Goal: Information Seeking & Learning: Understand process/instructions

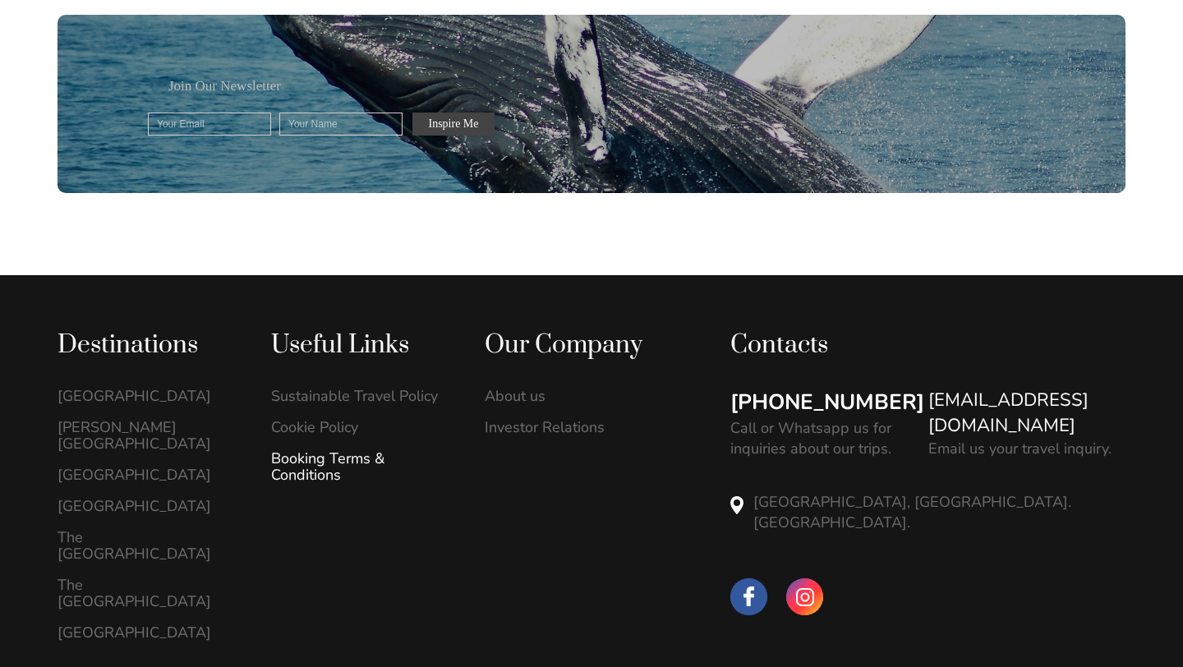
click at [328, 450] on link "Booking Terms & Conditions" at bounding box center [360, 466] width 179 height 33
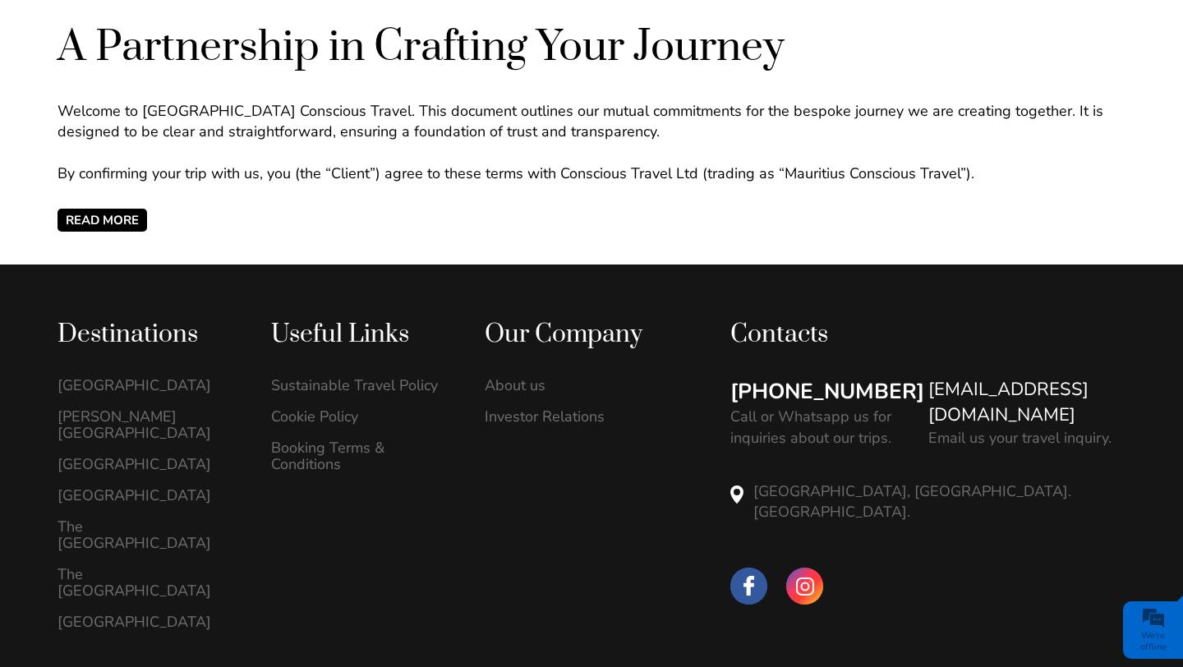
scroll to position [683, 0]
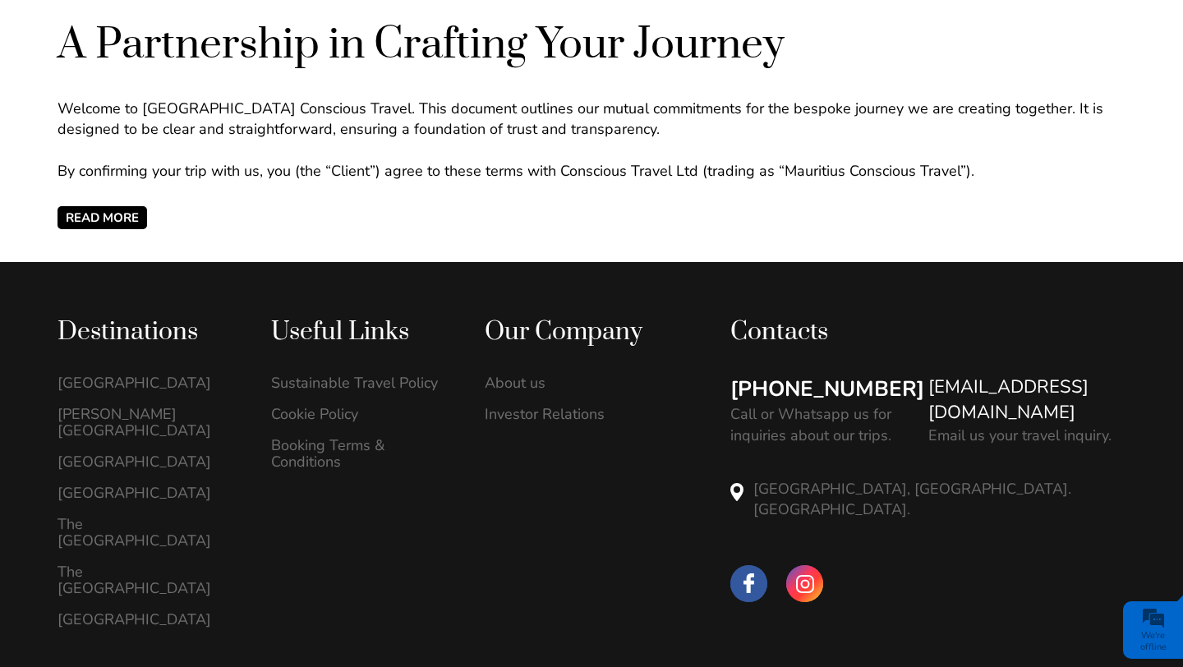
click at [126, 221] on span "READ MORE" at bounding box center [103, 217] width 90 height 23
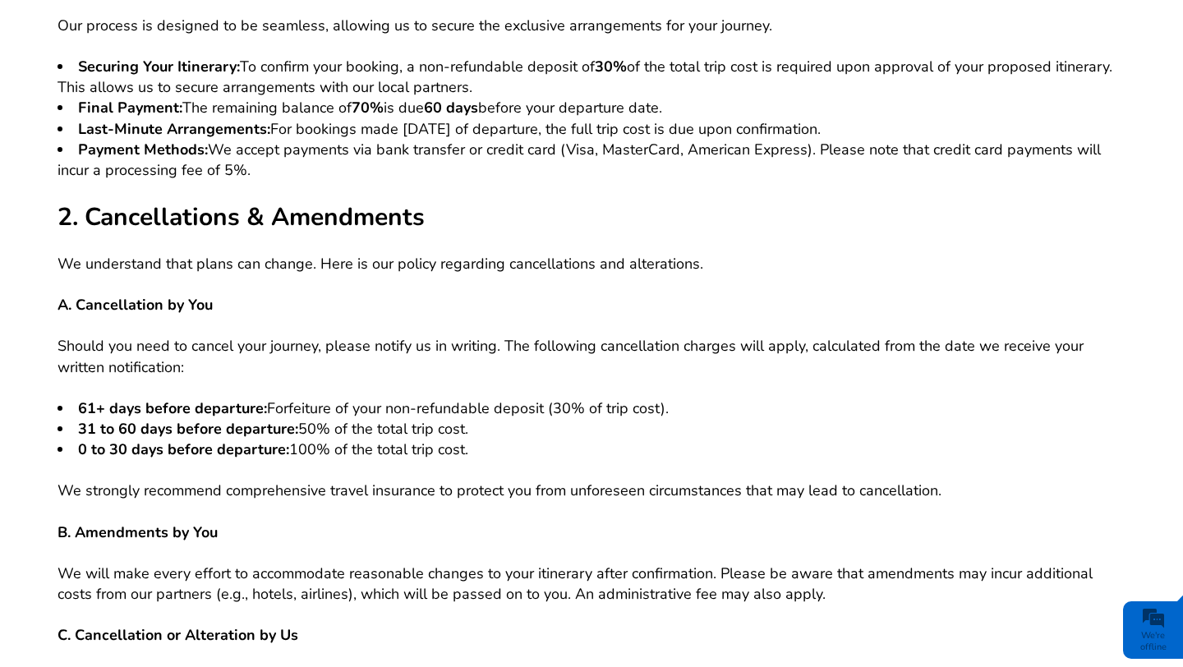
scroll to position [927, 0]
drag, startPoint x: 485, startPoint y: 448, endPoint x: 81, endPoint y: 412, distance: 405.7
click at [81, 412] on ul "61+ days before departure: Forfeiture of your non-refundable deposit (30% of tr…" at bounding box center [592, 429] width 1068 height 62
click at [81, 412] on b "61+ days before departure:" at bounding box center [172, 408] width 189 height 20
drag, startPoint x: 481, startPoint y: 451, endPoint x: 77, endPoint y: 406, distance: 406.7
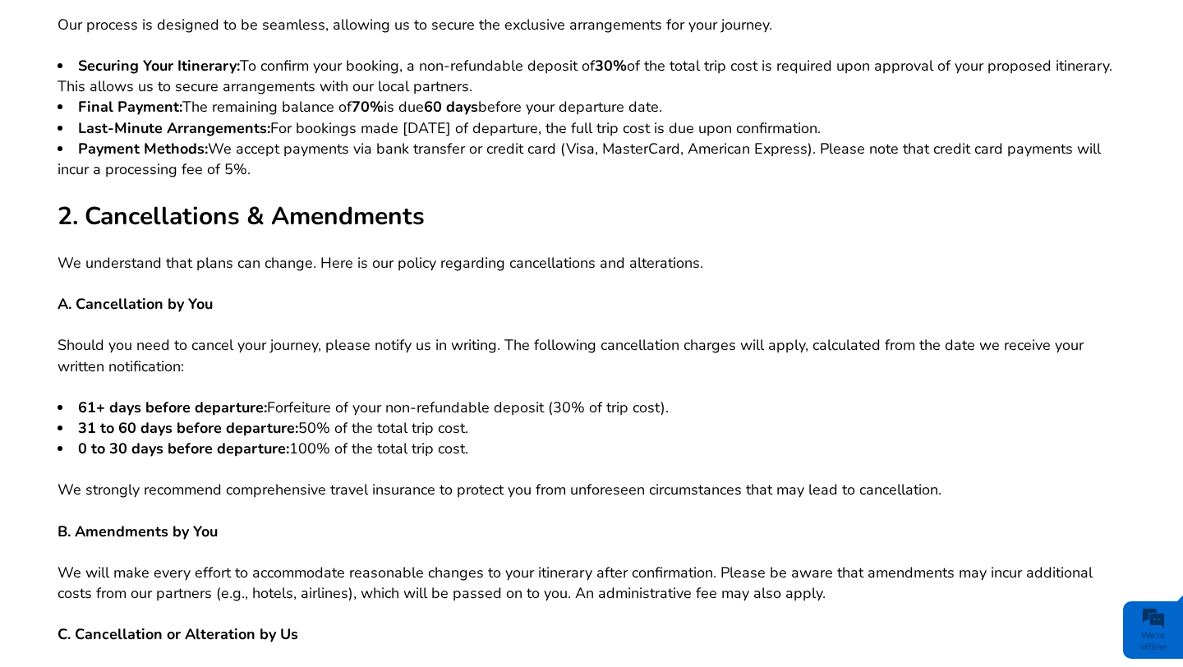
click at [77, 406] on ul "61+ days before departure: Forfeiture of your non-refundable deposit (30% of tr…" at bounding box center [592, 429] width 1068 height 62
copy ul "61+ days before departure: Forfeiture of your non-refundable deposit (30% of tr…"
